Goal: Book appointment/travel/reservation

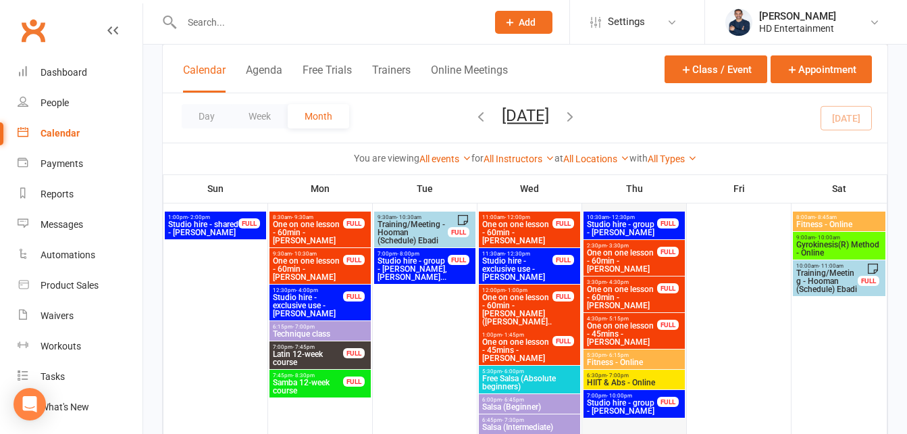
scroll to position [878, 0]
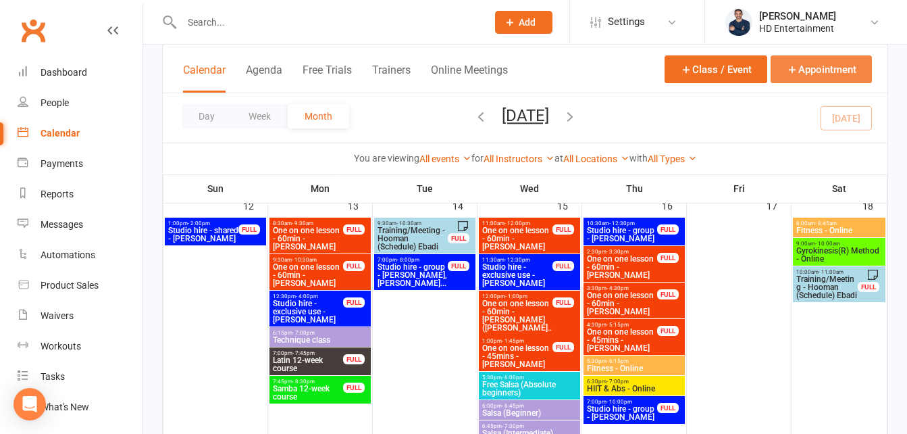
click at [820, 70] on button "Appointment" at bounding box center [820, 69] width 101 height 28
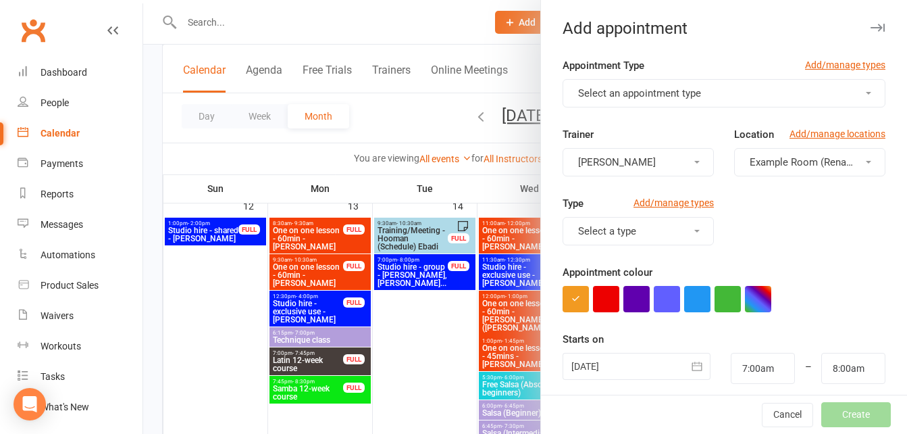
click at [593, 86] on button "Select an appointment type" at bounding box center [723, 93] width 323 height 28
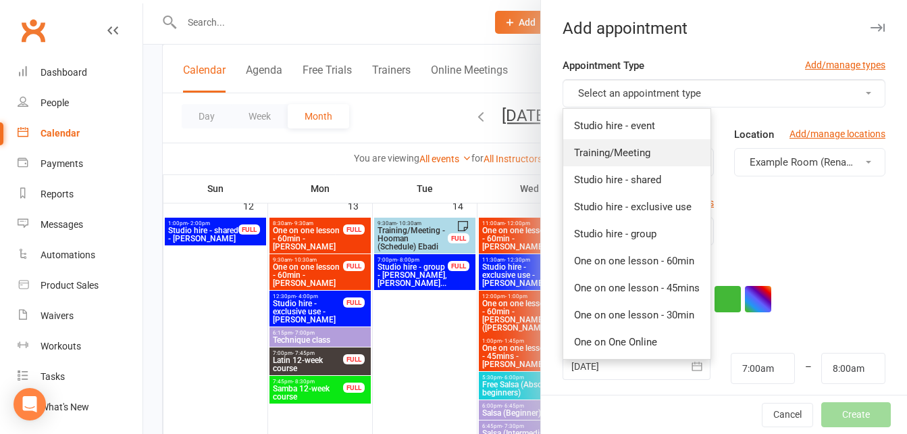
click at [589, 157] on span "Training/Meeting" at bounding box center [612, 153] width 76 height 12
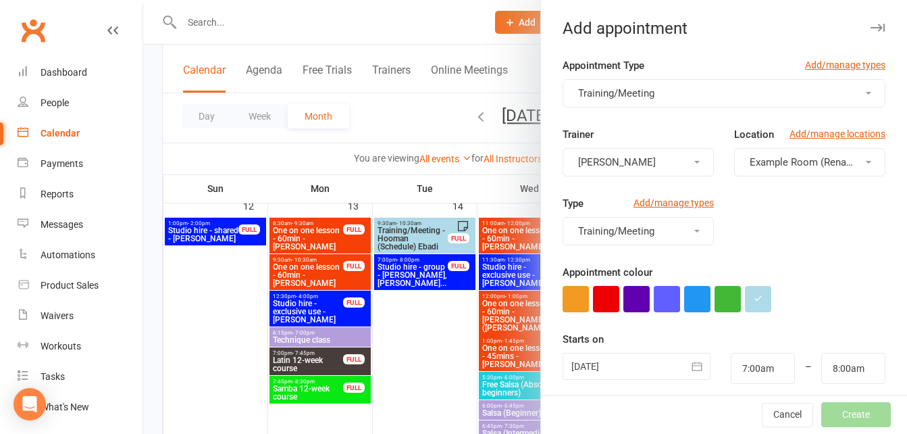
click at [750, 164] on span "Example Room (Rename me!)" at bounding box center [817, 162] width 134 height 12
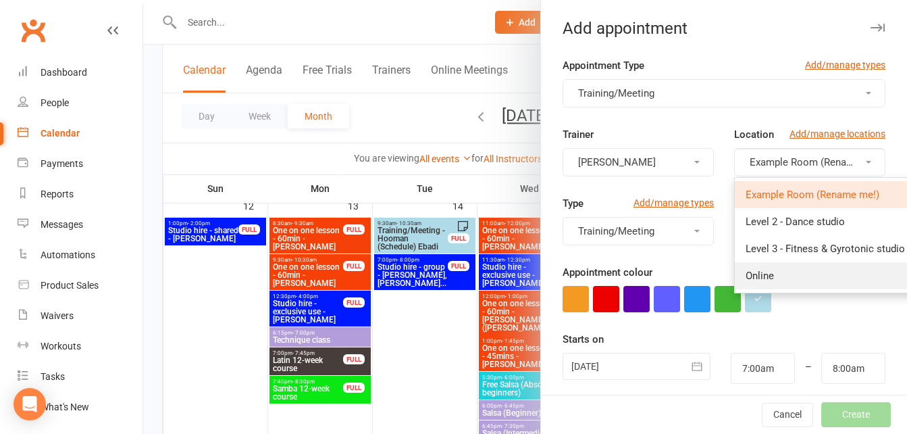
click at [750, 274] on span "Online" at bounding box center [759, 275] width 28 height 12
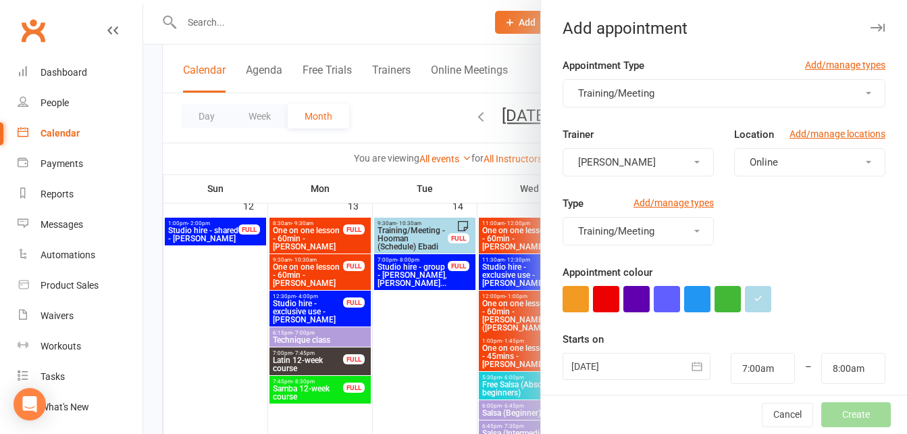
click at [606, 356] on div at bounding box center [636, 365] width 148 height 27
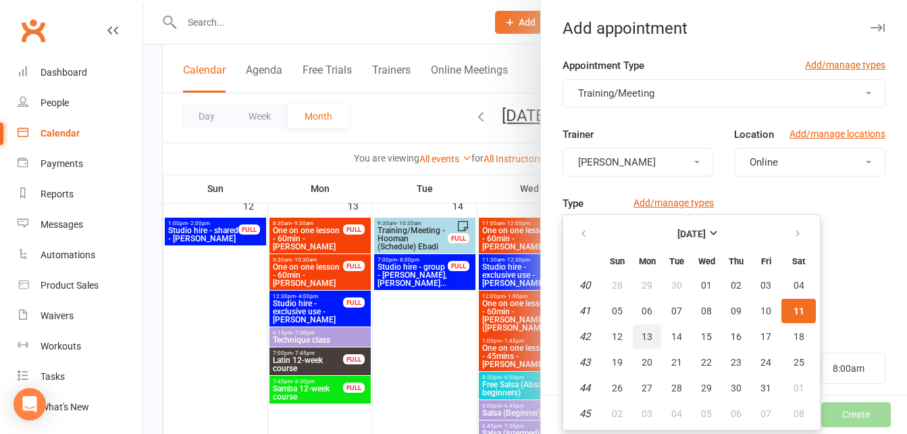
click at [641, 338] on span "13" at bounding box center [646, 336] width 11 height 11
type input "[DATE]"
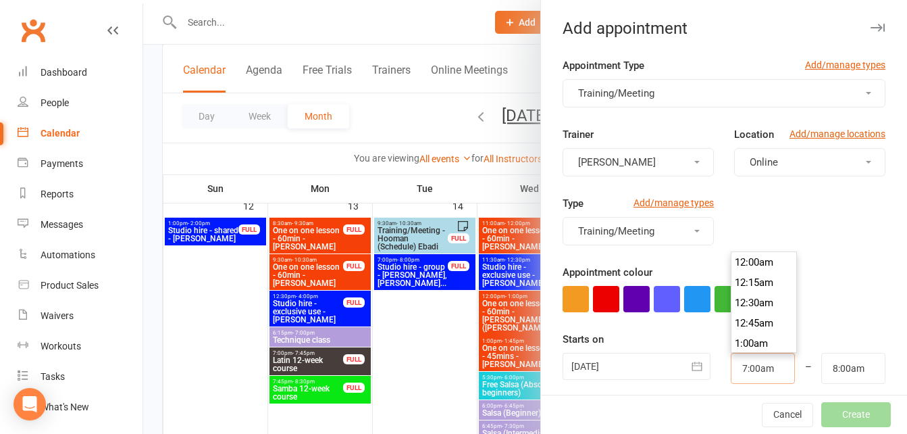
click at [747, 373] on input "7:00am" at bounding box center [763, 367] width 64 height 31
type input "1:00pm"
type input "2:00pm"
click at [731, 292] on li "1:00pm" at bounding box center [763, 296] width 65 height 20
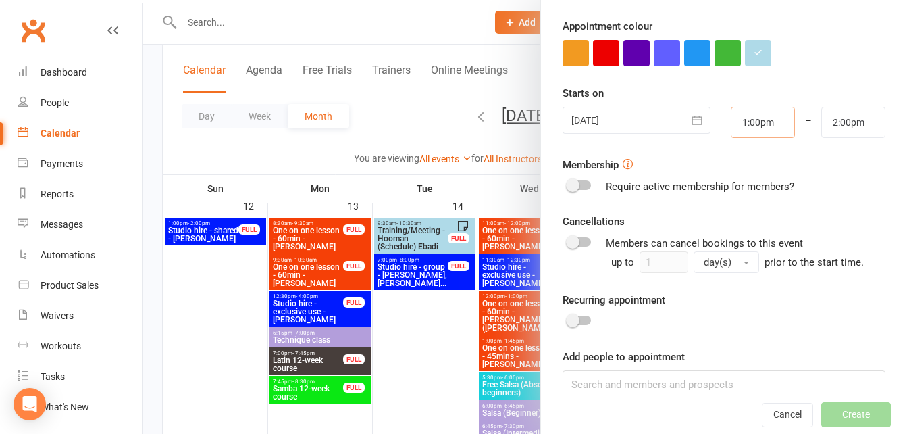
scroll to position [269, 0]
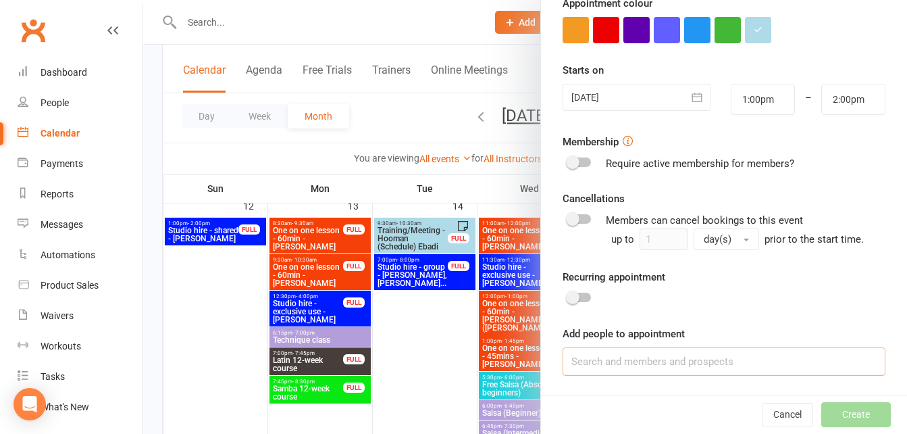
click at [583, 363] on input at bounding box center [723, 361] width 323 height 28
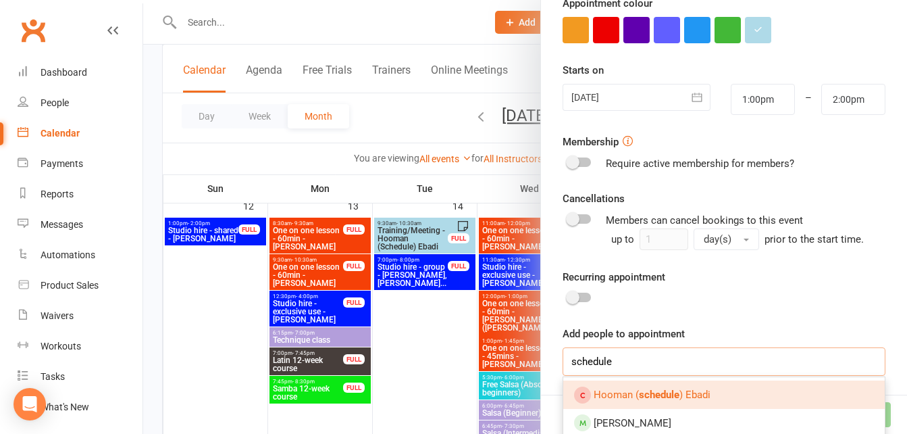
type input "schedule"
click at [613, 398] on span "Hooman ( schedule ) Ebadi" at bounding box center [652, 394] width 117 height 12
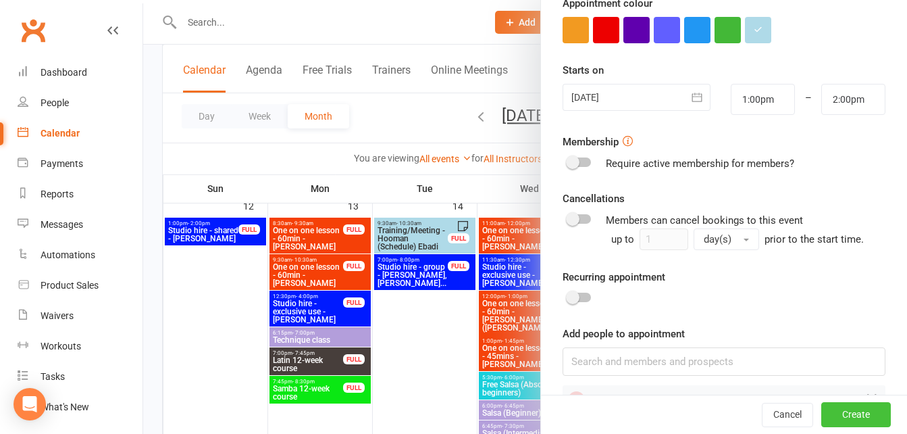
click at [843, 417] on button "Create" at bounding box center [856, 414] width 70 height 24
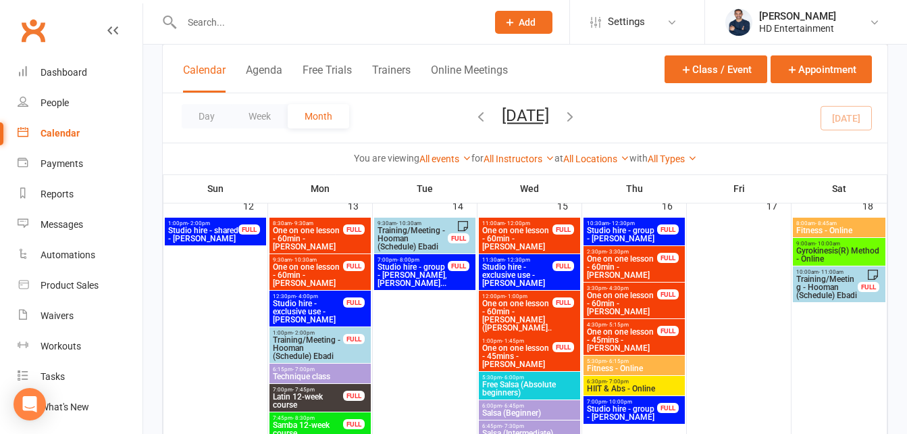
click at [322, 345] on span "Training/Meeting - Hooman (Schedule) Ebadi" at bounding box center [308, 348] width 72 height 24
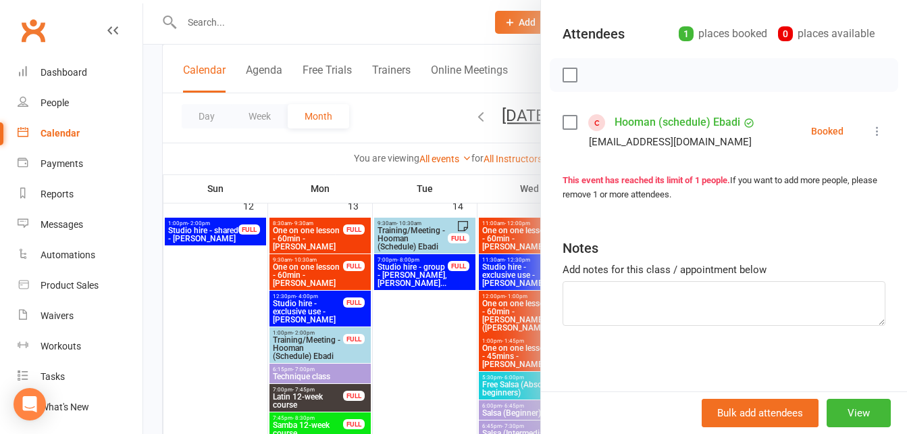
scroll to position [142, 0]
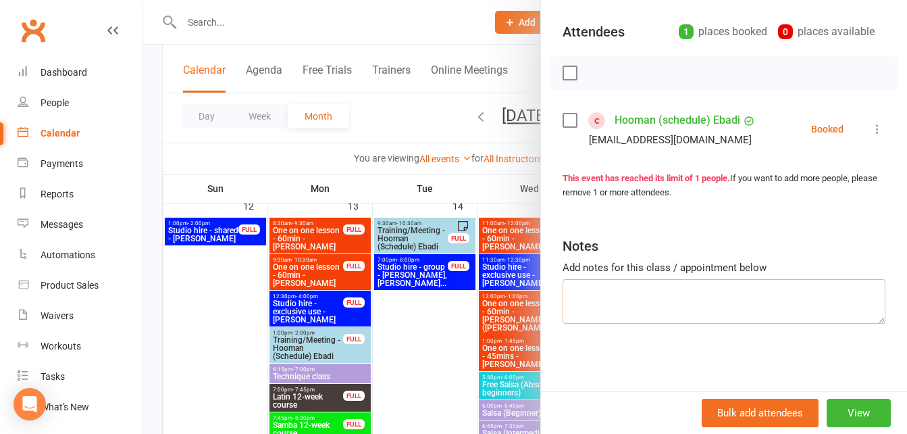
click at [638, 317] on textarea at bounding box center [723, 301] width 323 height 45
type textarea "Visit [PERSON_NAME]"
click at [521, 74] on div at bounding box center [525, 217] width 764 height 434
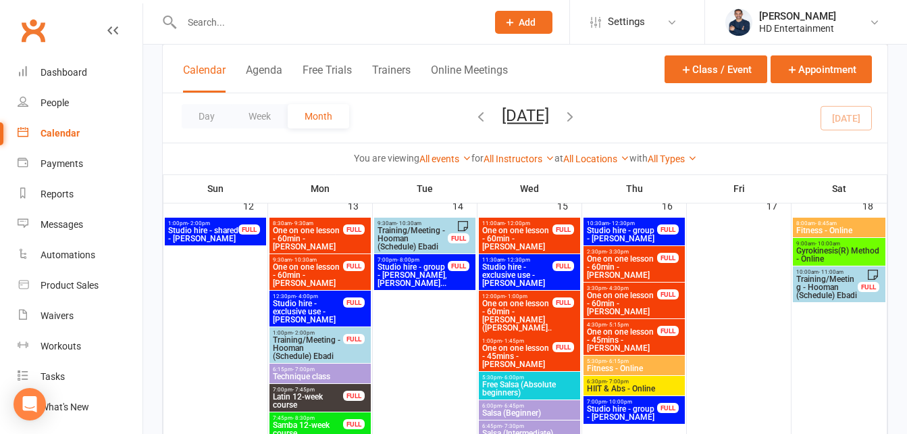
click at [421, 236] on span "Training/Meeting - Hooman (Schedule) Ebadi" at bounding box center [413, 238] width 72 height 24
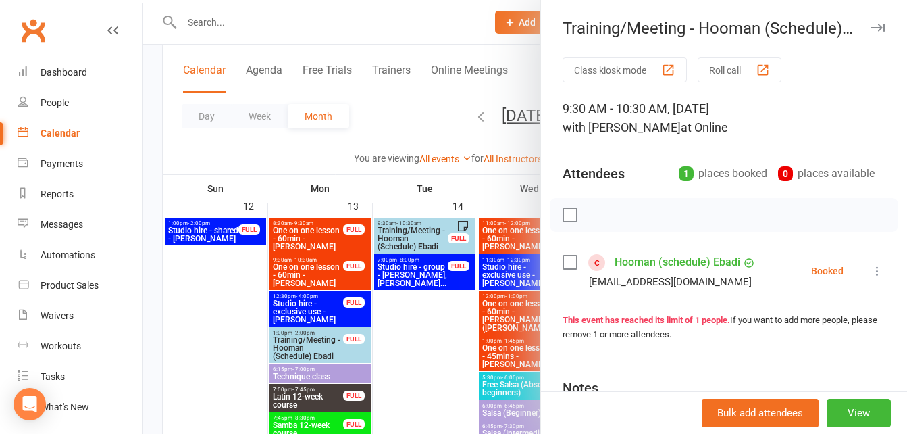
click at [512, 58] on div at bounding box center [525, 217] width 764 height 434
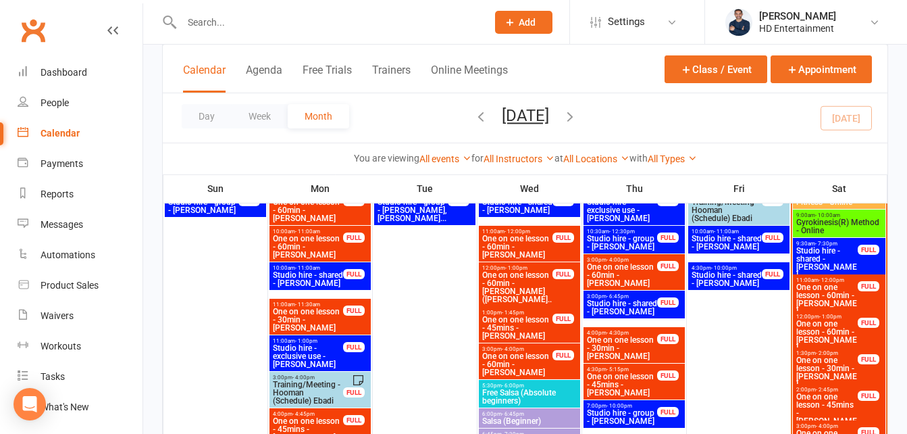
scroll to position [473, 0]
